Goal: Task Accomplishment & Management: Manage account settings

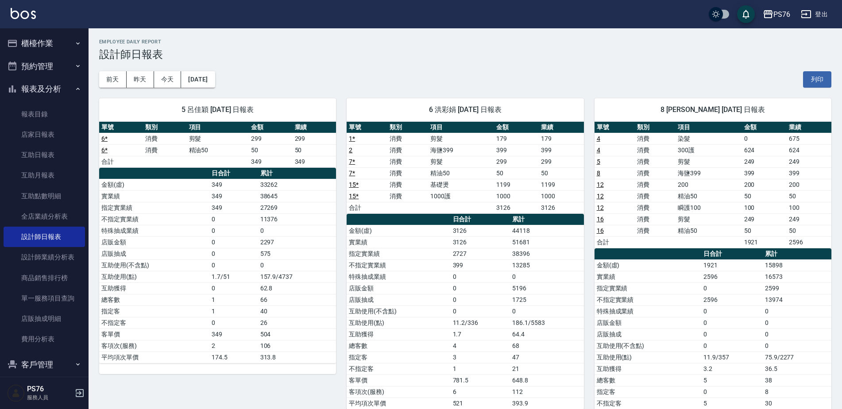
scroll to position [356, 0]
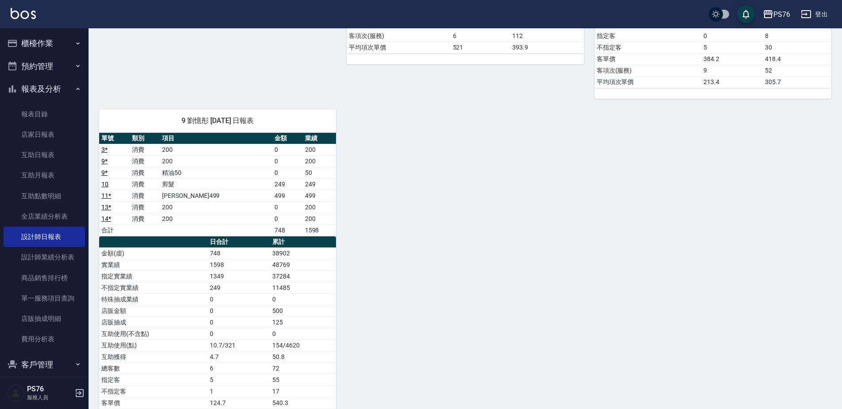
click at [61, 40] on button "櫃檯作業" at bounding box center [44, 43] width 81 height 23
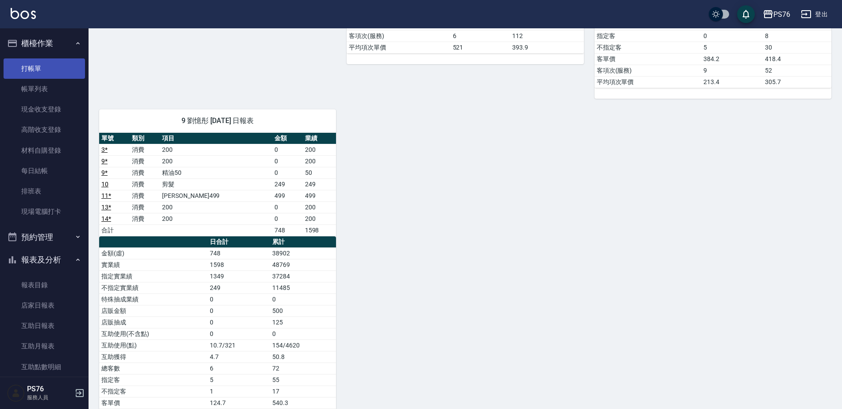
click at [60, 74] on link "打帳單" at bounding box center [44, 68] width 81 height 20
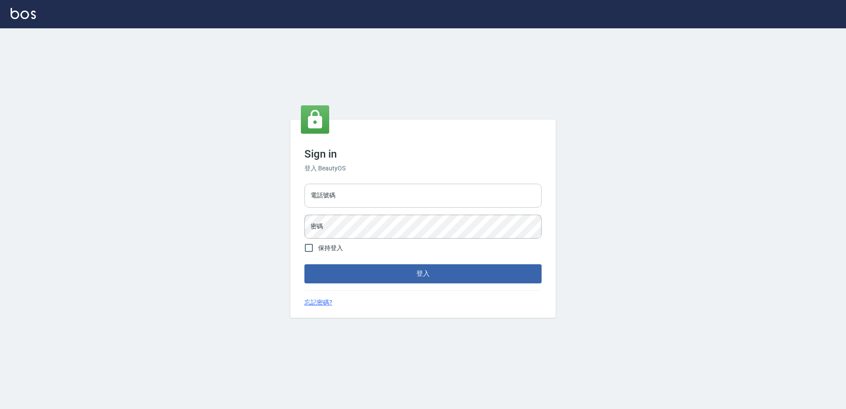
click at [386, 206] on input "電話號碼" at bounding box center [422, 196] width 237 height 24
type input "0426865599"
click at [304, 264] on button "登入" at bounding box center [422, 273] width 237 height 19
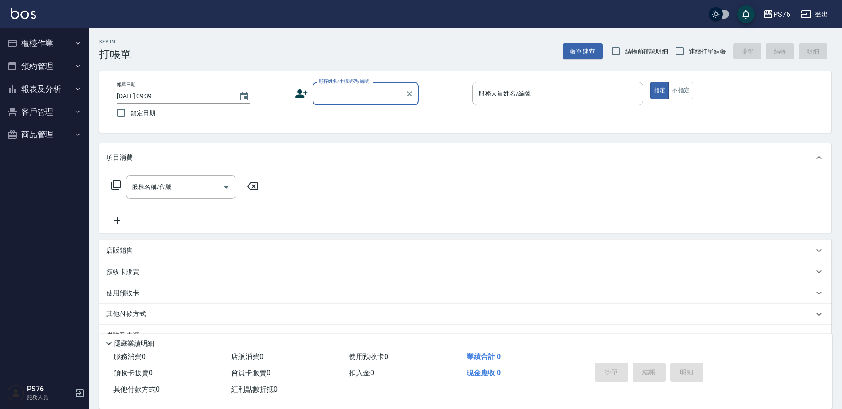
click at [55, 90] on button "報表及分析" at bounding box center [44, 88] width 81 height 23
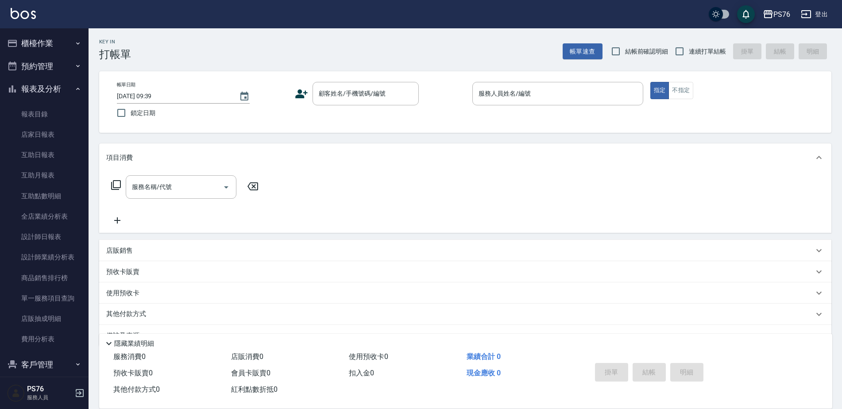
click at [55, 95] on button "報表及分析" at bounding box center [44, 88] width 81 height 23
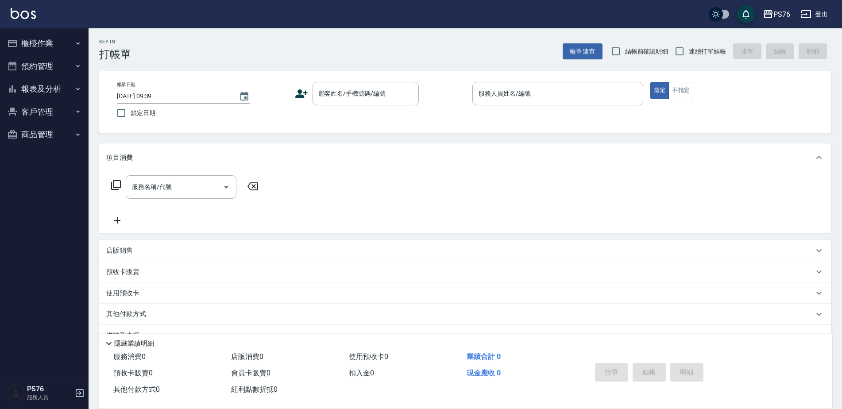
click at [61, 44] on button "櫃檯作業" at bounding box center [44, 43] width 81 height 23
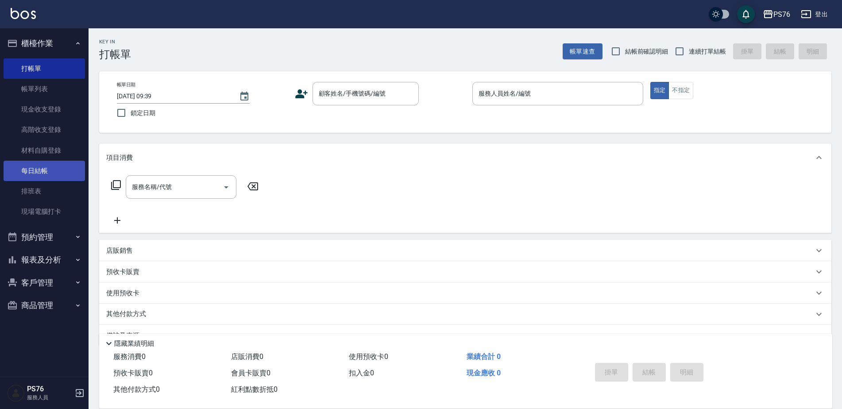
click at [60, 168] on link "每日結帳" at bounding box center [44, 171] width 81 height 20
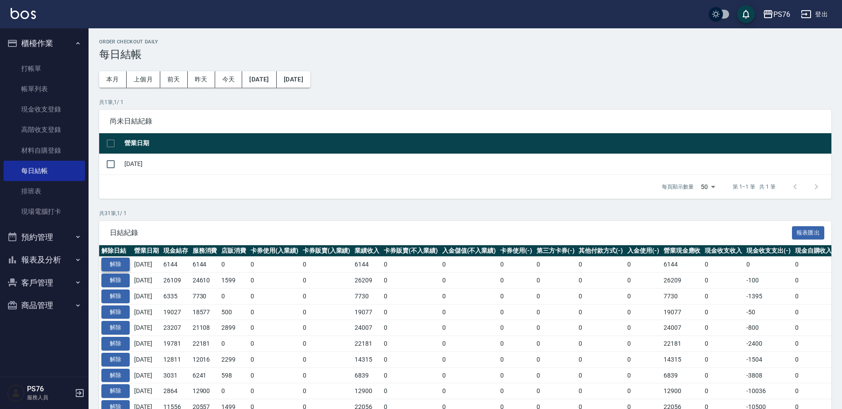
click at [118, 261] on button "解除" at bounding box center [115, 265] width 28 height 14
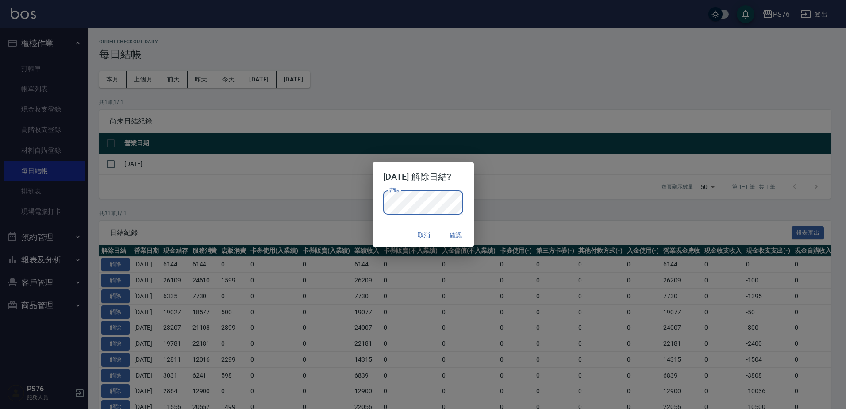
click at [467, 237] on button "確認" at bounding box center [456, 235] width 28 height 16
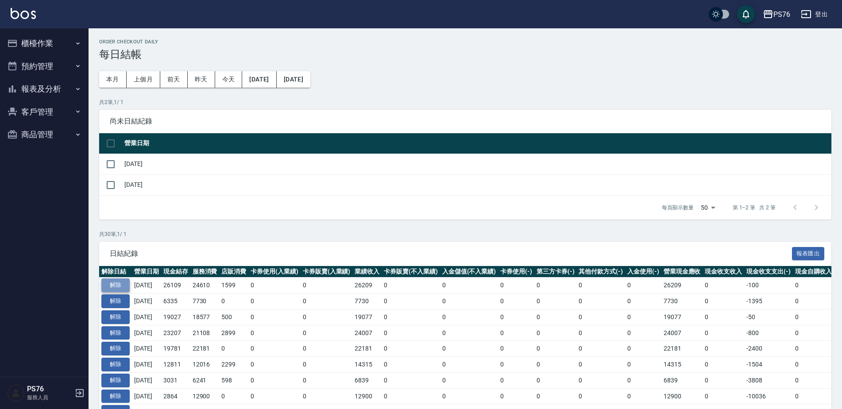
click at [126, 280] on button "解除" at bounding box center [115, 285] width 28 height 14
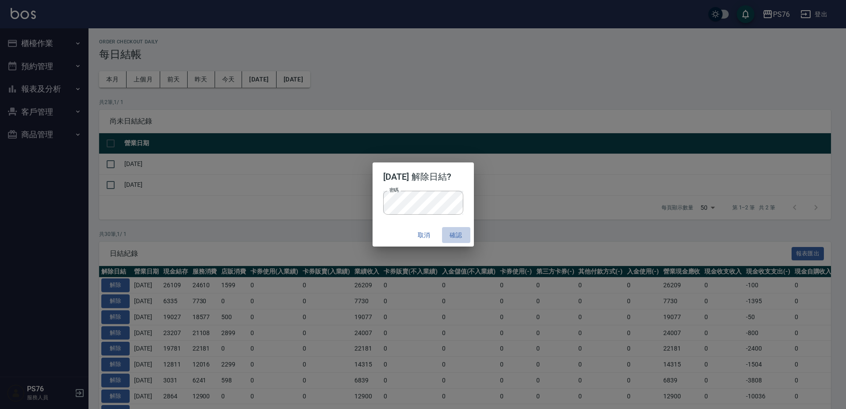
click at [464, 231] on button "確認" at bounding box center [456, 235] width 28 height 16
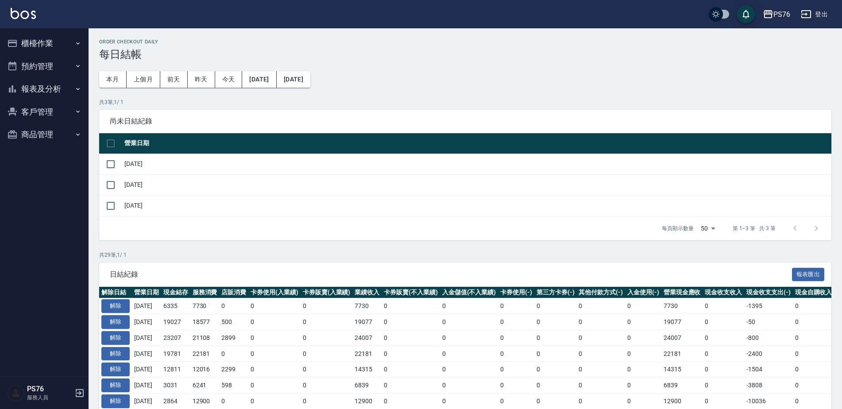
click at [46, 89] on button "報表及分析" at bounding box center [44, 88] width 81 height 23
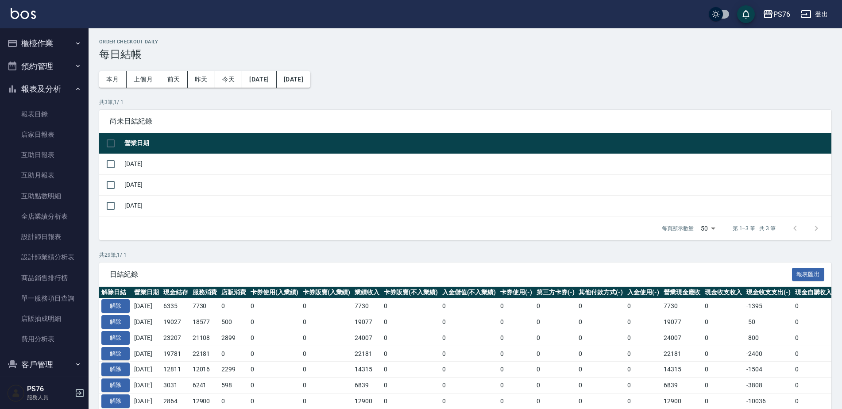
click at [56, 86] on button "報表及分析" at bounding box center [44, 88] width 81 height 23
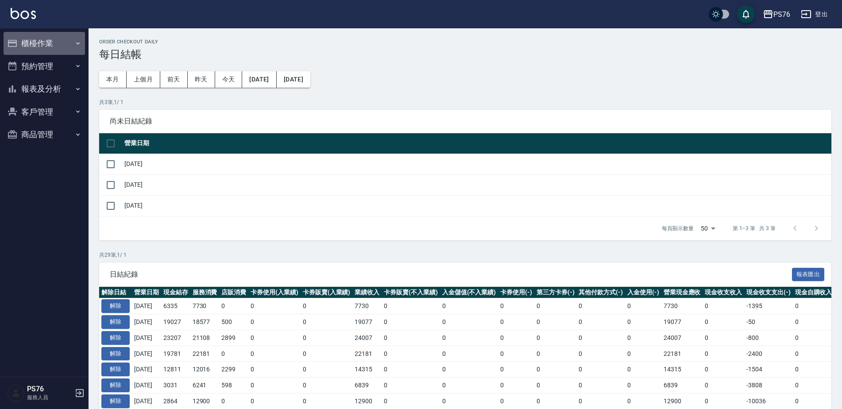
click at [52, 36] on button "櫃檯作業" at bounding box center [44, 43] width 81 height 23
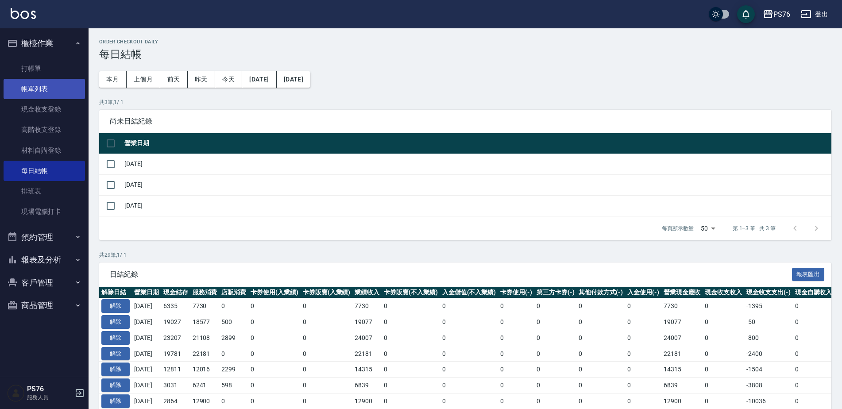
click at [57, 86] on link "帳單列表" at bounding box center [44, 89] width 81 height 20
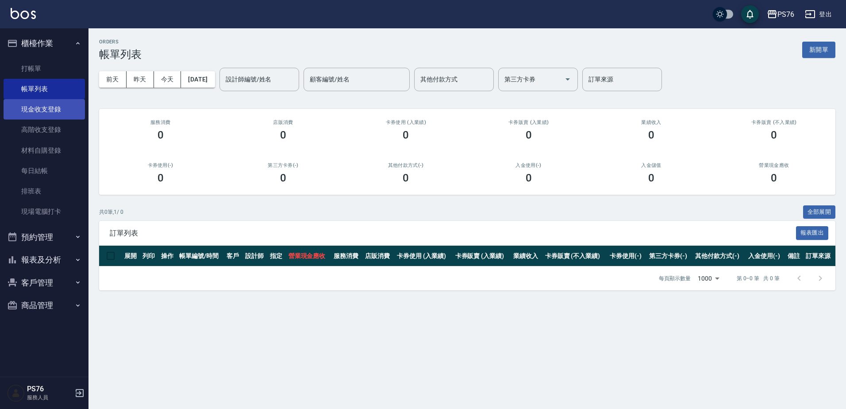
click at [57, 110] on link "現金收支登錄" at bounding box center [44, 109] width 81 height 20
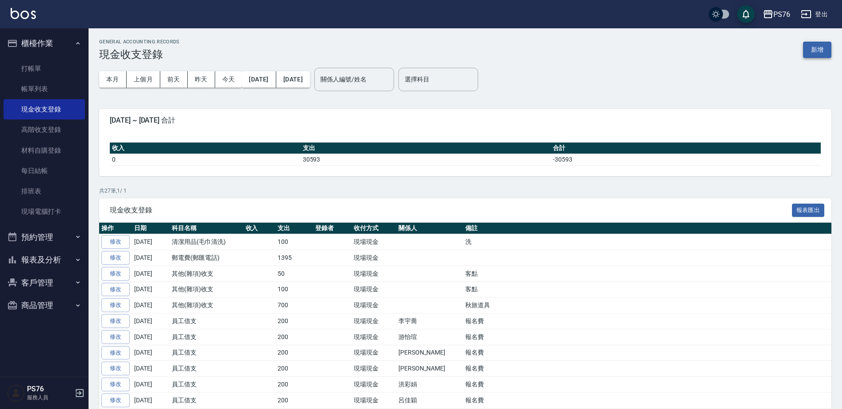
click at [811, 52] on button "新增" at bounding box center [817, 50] width 28 height 16
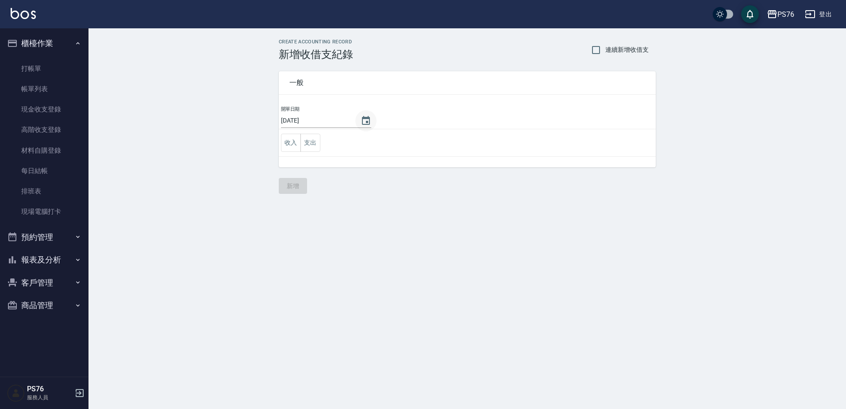
click at [361, 120] on icon "Choose date, selected date is 2025-09-12" at bounding box center [366, 121] width 11 height 11
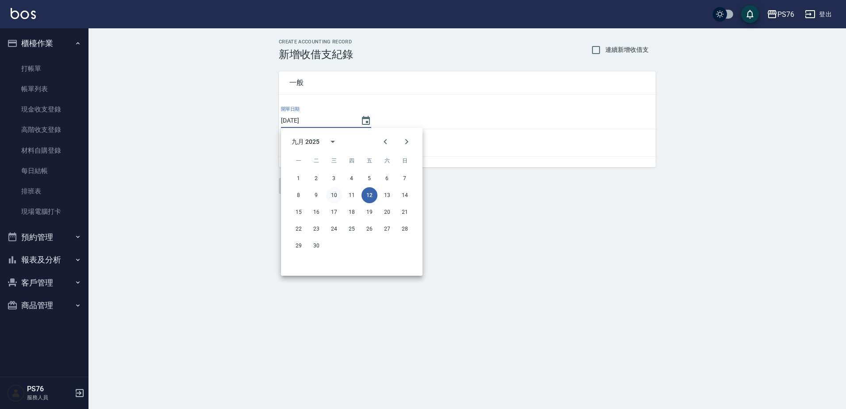
click at [337, 192] on button "10" at bounding box center [334, 195] width 16 height 16
type input "[DATE]"
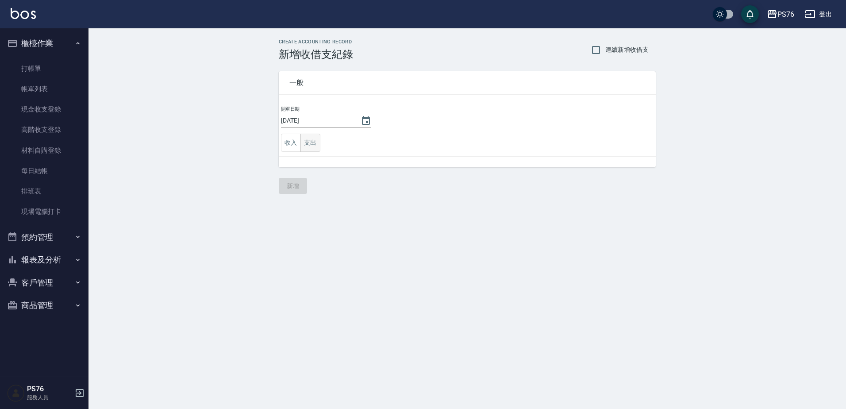
click at [312, 143] on button "支出" at bounding box center [311, 143] width 20 height 18
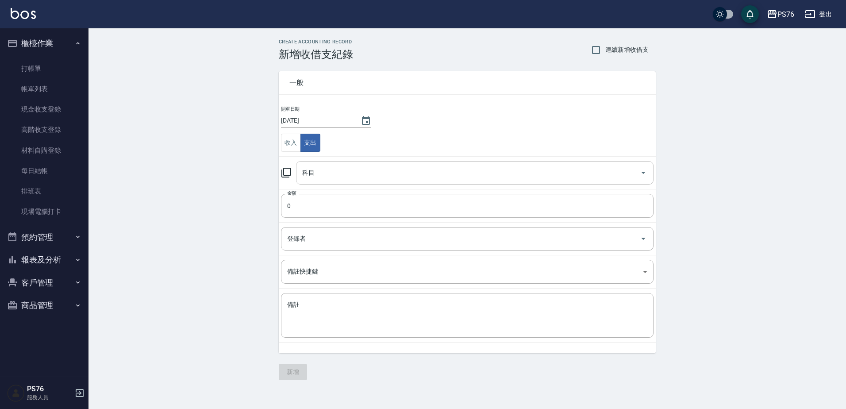
click at [370, 180] on input "科目" at bounding box center [468, 172] width 336 height 15
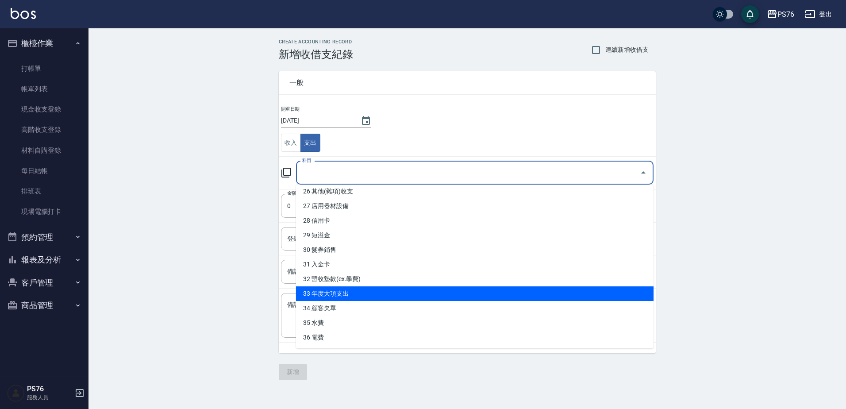
scroll to position [398, 0]
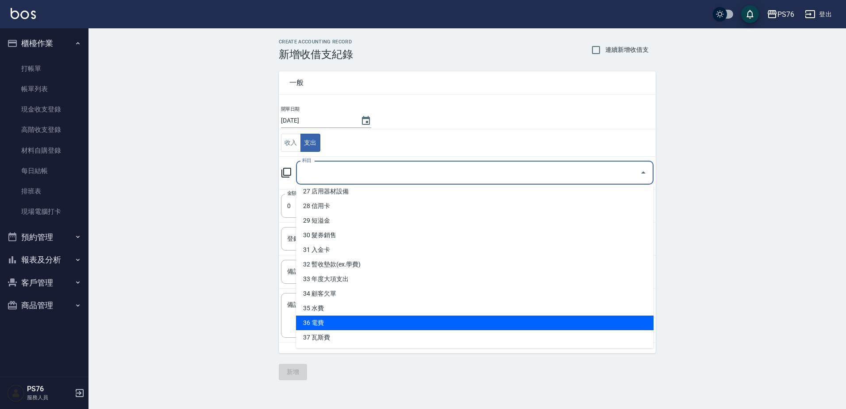
click at [397, 318] on li "36 電費" at bounding box center [475, 323] width 358 height 15
type input "36 電費"
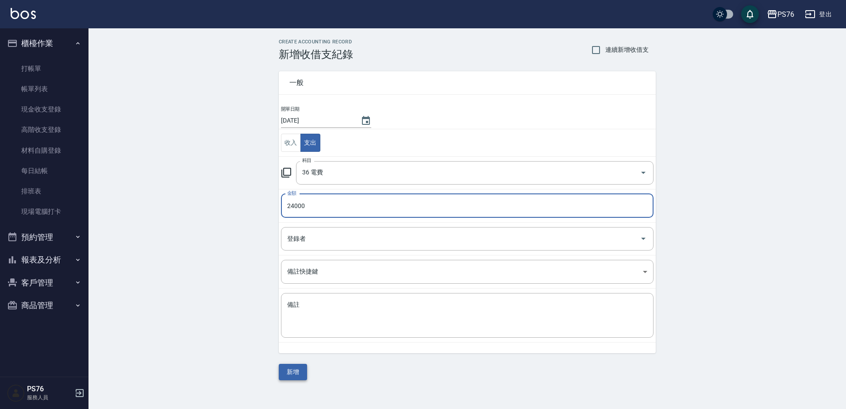
type input "24000"
click at [301, 372] on button "新增" at bounding box center [293, 372] width 28 height 16
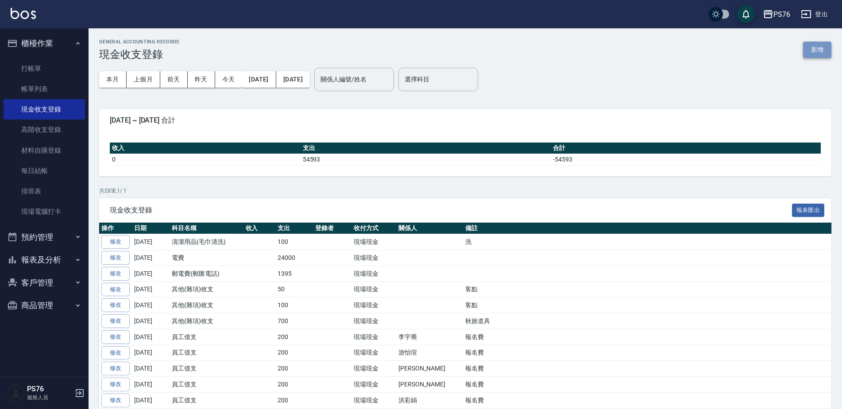
click at [809, 50] on button "新增" at bounding box center [817, 50] width 28 height 16
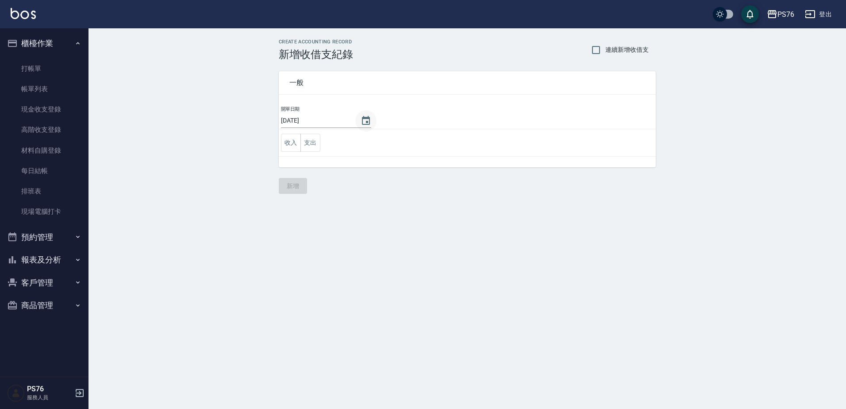
click at [362, 116] on icon "Choose date, selected date is 2025-09-12" at bounding box center [366, 120] width 8 height 9
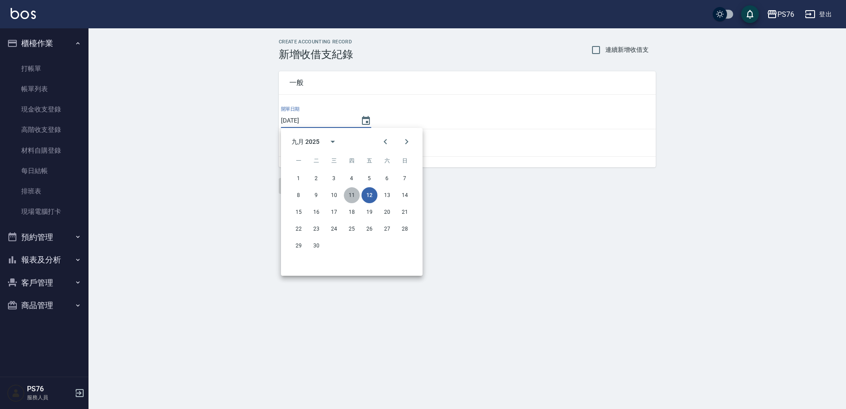
click at [353, 194] on button "11" at bounding box center [352, 195] width 16 height 16
type input "2025/09/11"
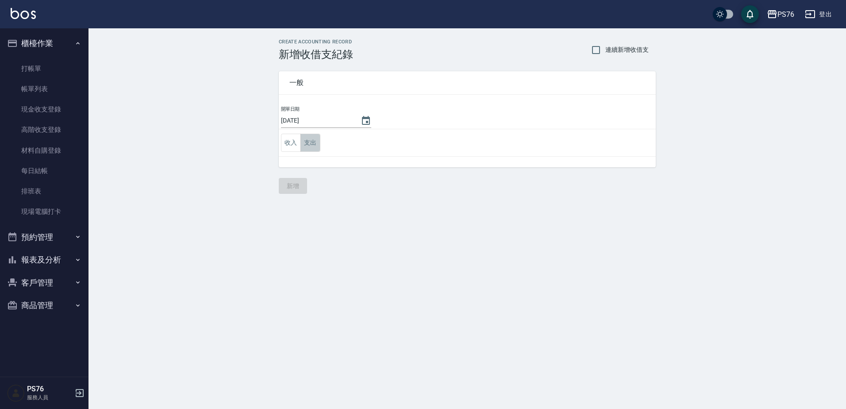
click at [312, 143] on button "支出" at bounding box center [311, 143] width 20 height 18
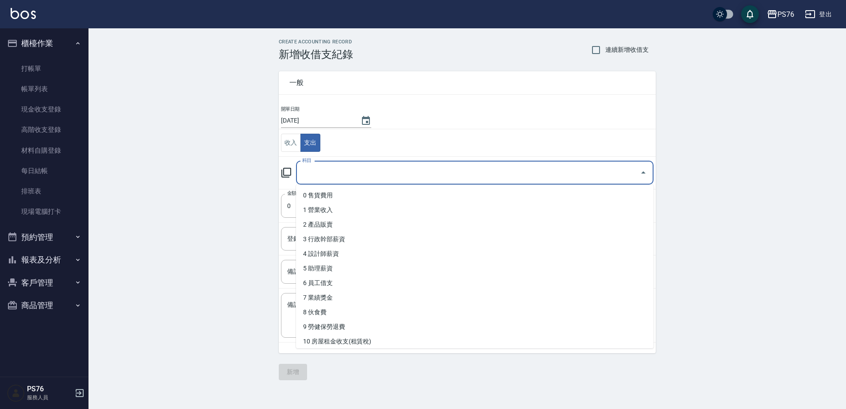
click at [355, 170] on input "科目" at bounding box center [468, 172] width 336 height 15
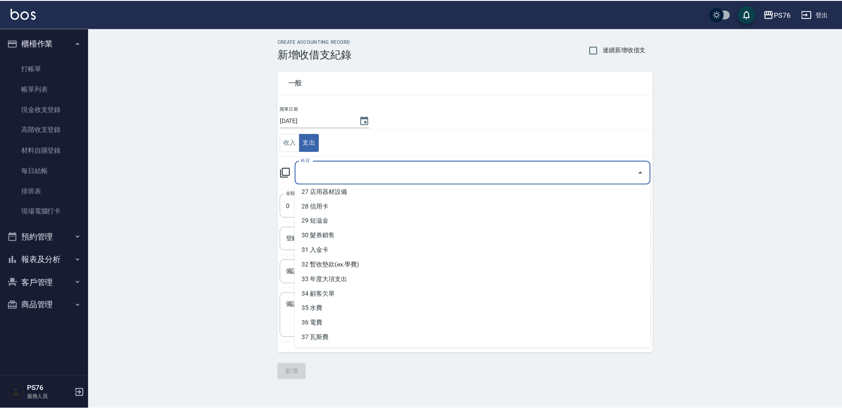
scroll to position [398, 0]
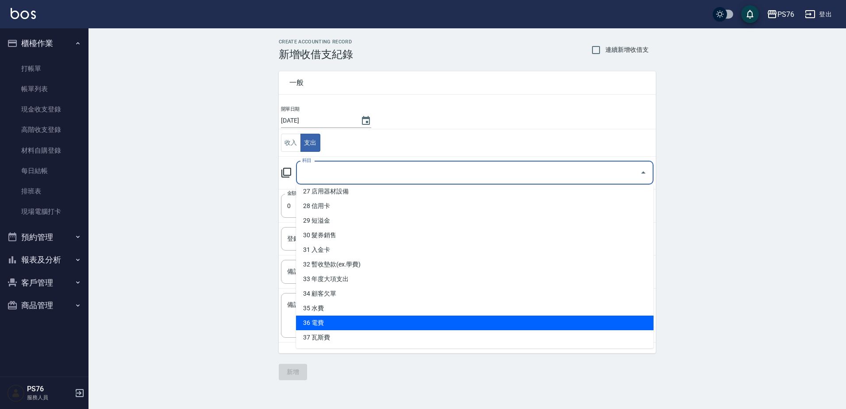
click at [374, 322] on li "36 電費" at bounding box center [475, 323] width 358 height 15
type input "36 電費"
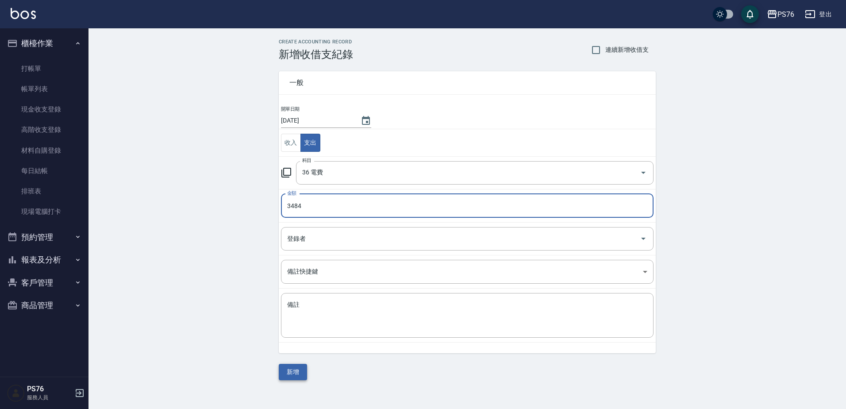
type input "3484"
click at [297, 370] on button "新增" at bounding box center [293, 372] width 28 height 16
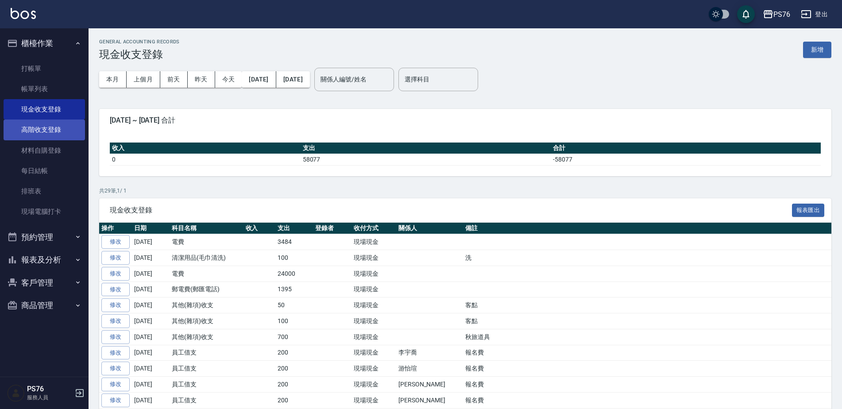
click at [54, 128] on link "高階收支登錄" at bounding box center [44, 129] width 81 height 20
click at [53, 109] on link "現金收支登錄" at bounding box center [44, 109] width 81 height 20
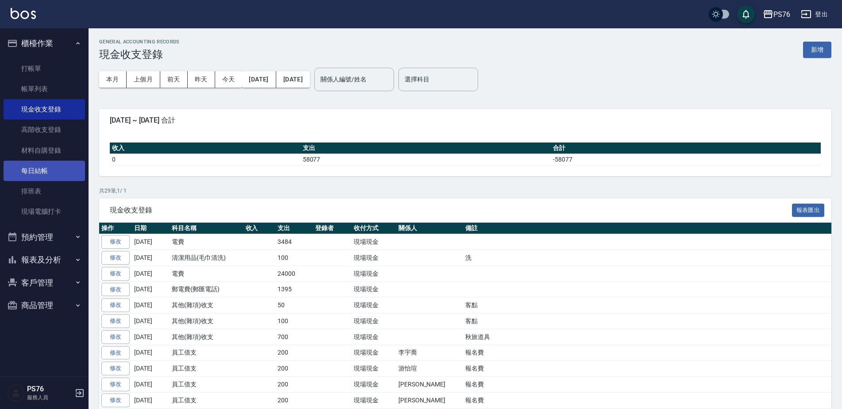
click at [49, 164] on link "每日結帳" at bounding box center [44, 171] width 81 height 20
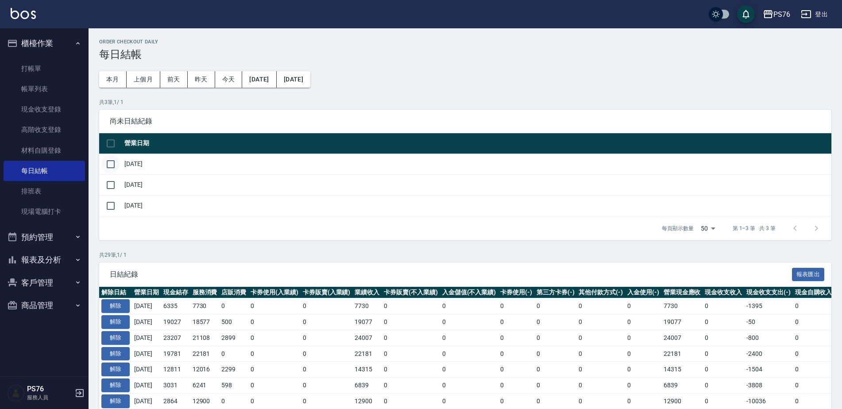
click at [114, 164] on input "checkbox" at bounding box center [110, 164] width 19 height 19
checkbox input "true"
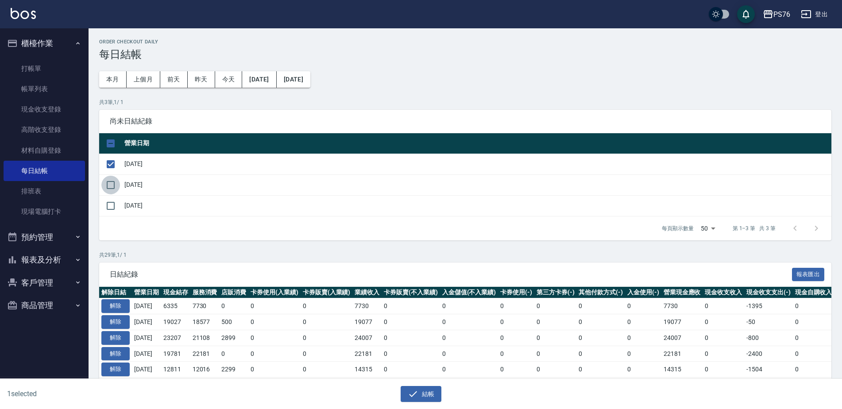
click at [115, 184] on input "checkbox" at bounding box center [110, 185] width 19 height 19
checkbox input "true"
click at [424, 386] on button "結帳" at bounding box center [421, 394] width 41 height 16
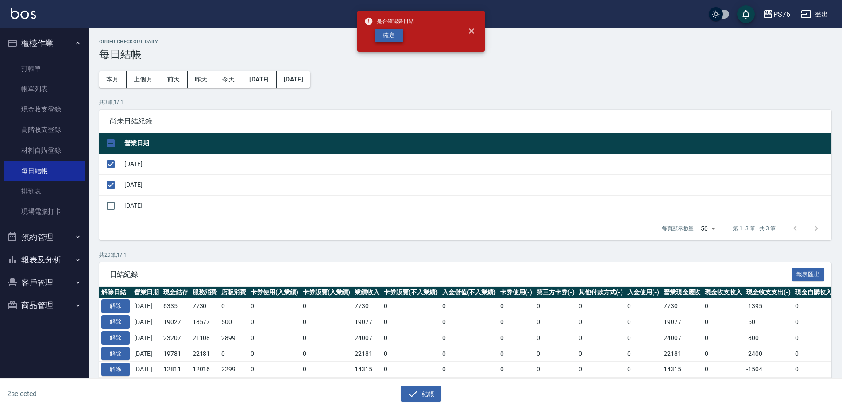
click at [391, 36] on button "確定" at bounding box center [389, 36] width 28 height 14
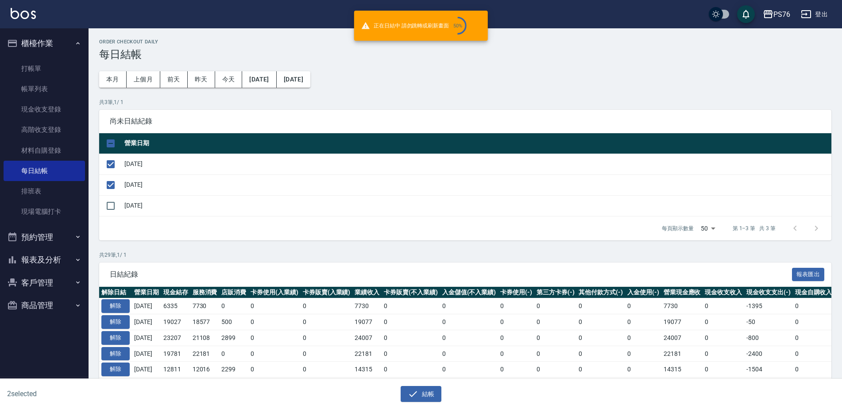
checkbox input "false"
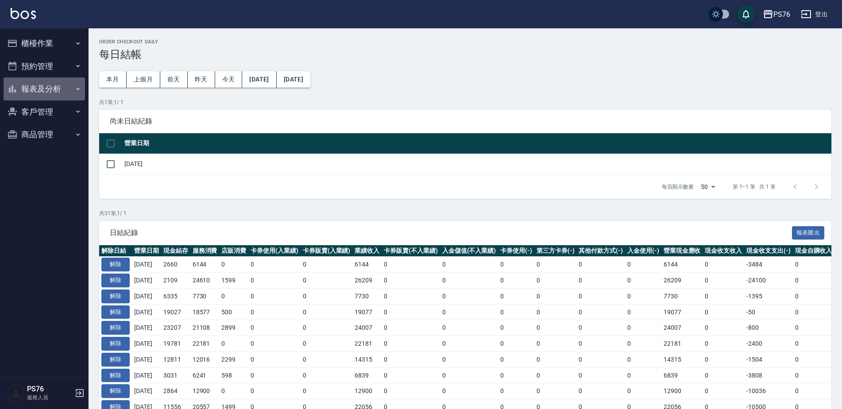
click at [57, 92] on button "報表及分析" at bounding box center [44, 88] width 81 height 23
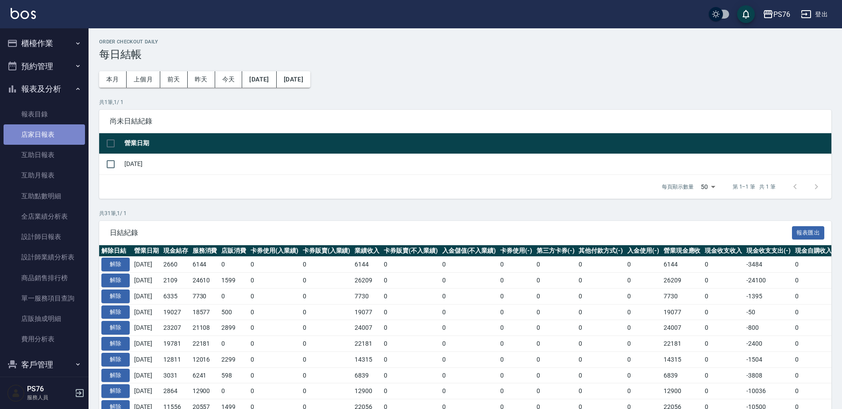
click at [56, 139] on link "店家日報表" at bounding box center [44, 134] width 81 height 20
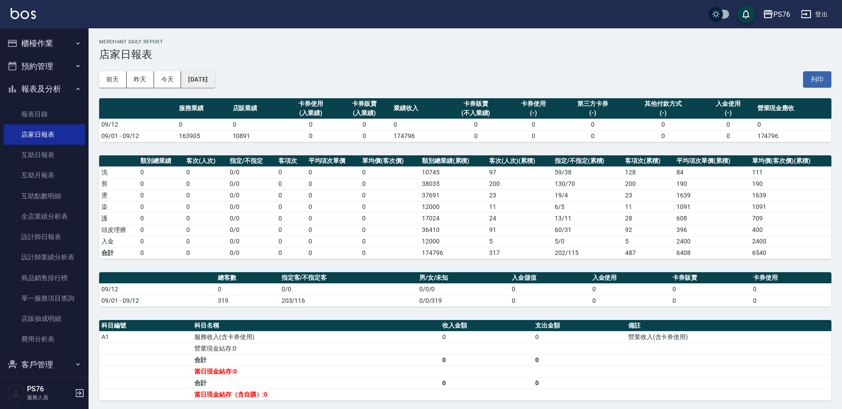
click at [204, 81] on button "2025/09/12" at bounding box center [198, 79] width 34 height 16
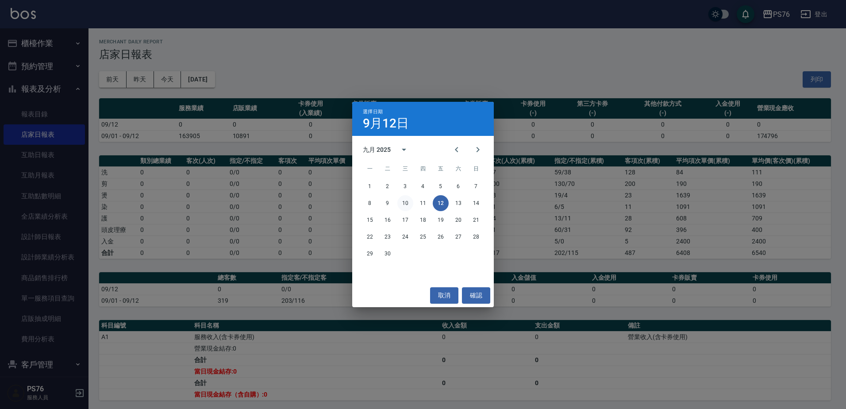
click at [403, 205] on button "10" at bounding box center [405, 203] width 16 height 16
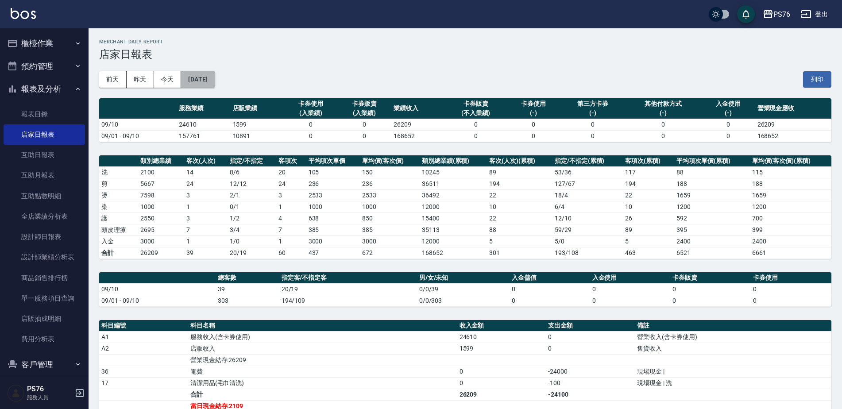
click at [215, 82] on button "[DATE]" at bounding box center [198, 79] width 34 height 16
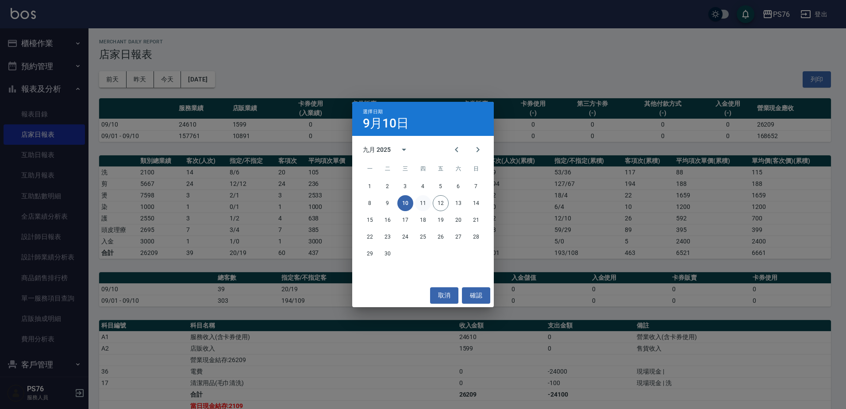
click at [425, 195] on button "11" at bounding box center [423, 203] width 16 height 16
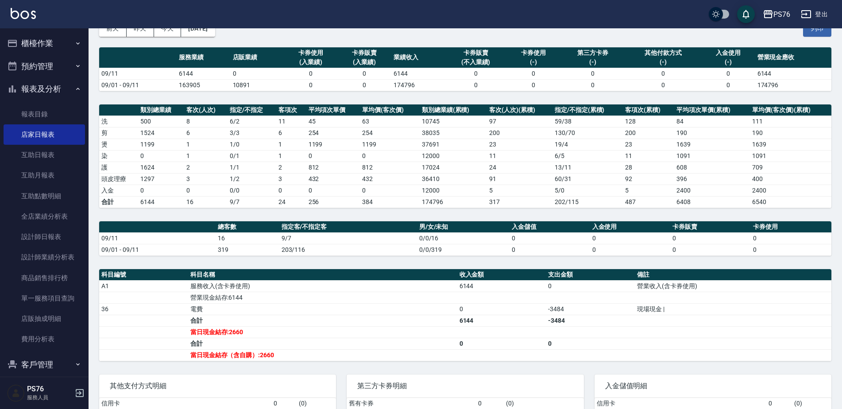
scroll to position [44, 0]
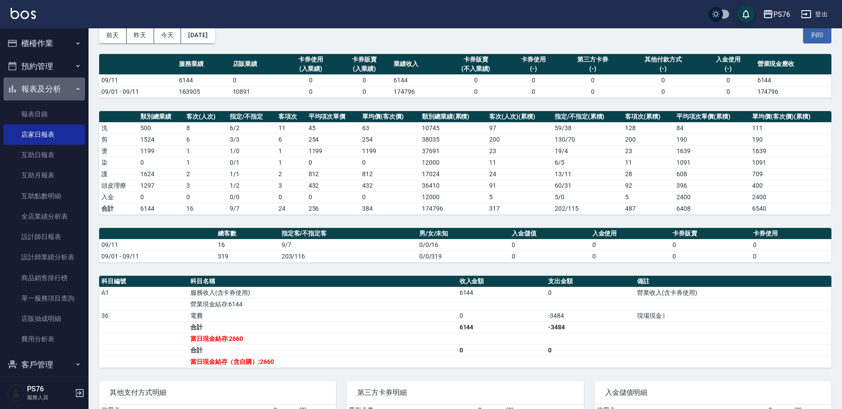
click at [55, 88] on button "報表及分析" at bounding box center [44, 88] width 81 height 23
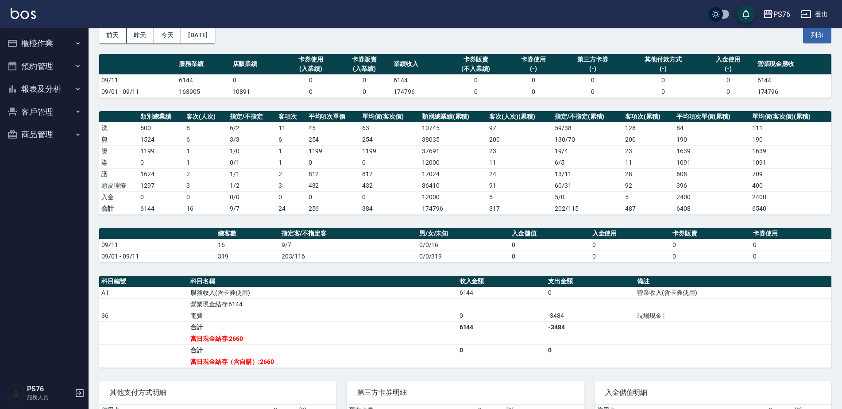
click at [59, 41] on button "櫃檯作業" at bounding box center [44, 43] width 81 height 23
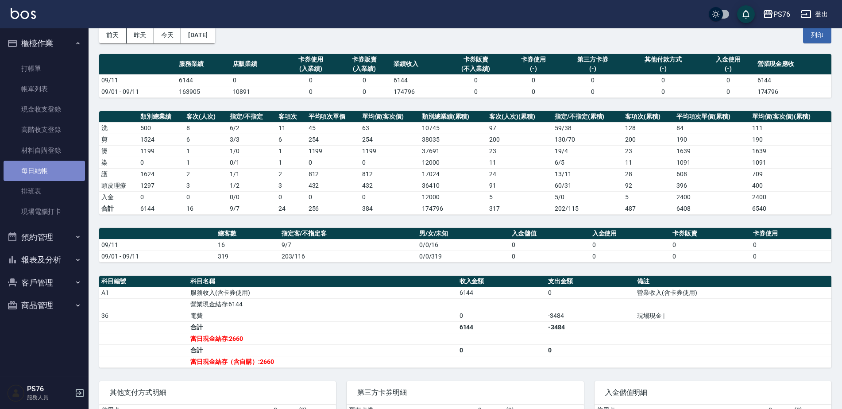
click at [45, 166] on link "每日結帳" at bounding box center [44, 171] width 81 height 20
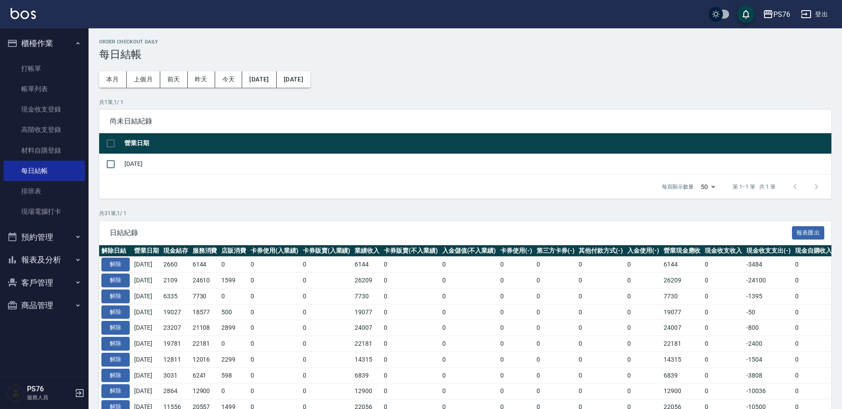
click at [69, 42] on button "櫃檯作業" at bounding box center [44, 43] width 81 height 23
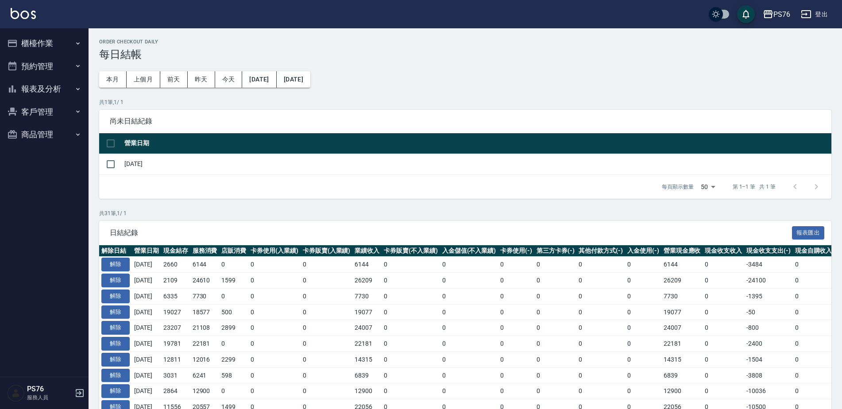
click at [829, 19] on button "登出" at bounding box center [814, 14] width 34 height 16
